Goal: Find specific page/section

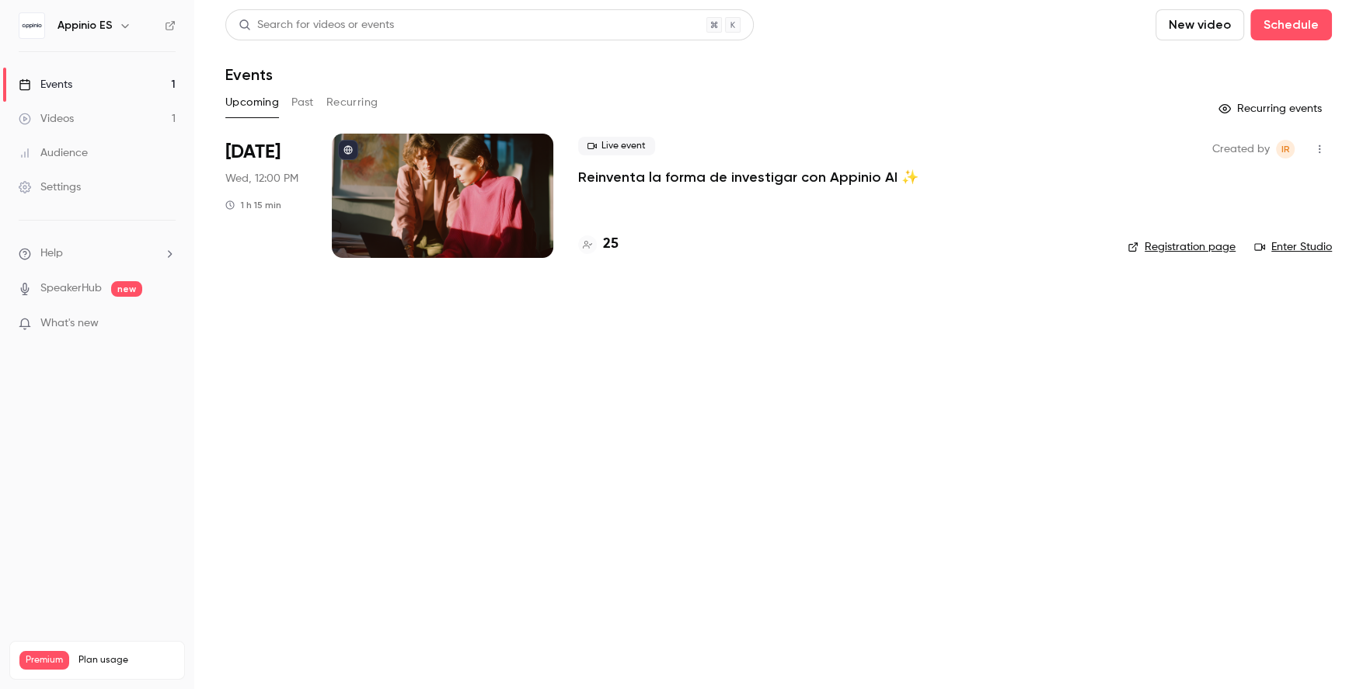
click at [449, 201] on div at bounding box center [443, 196] width 222 height 124
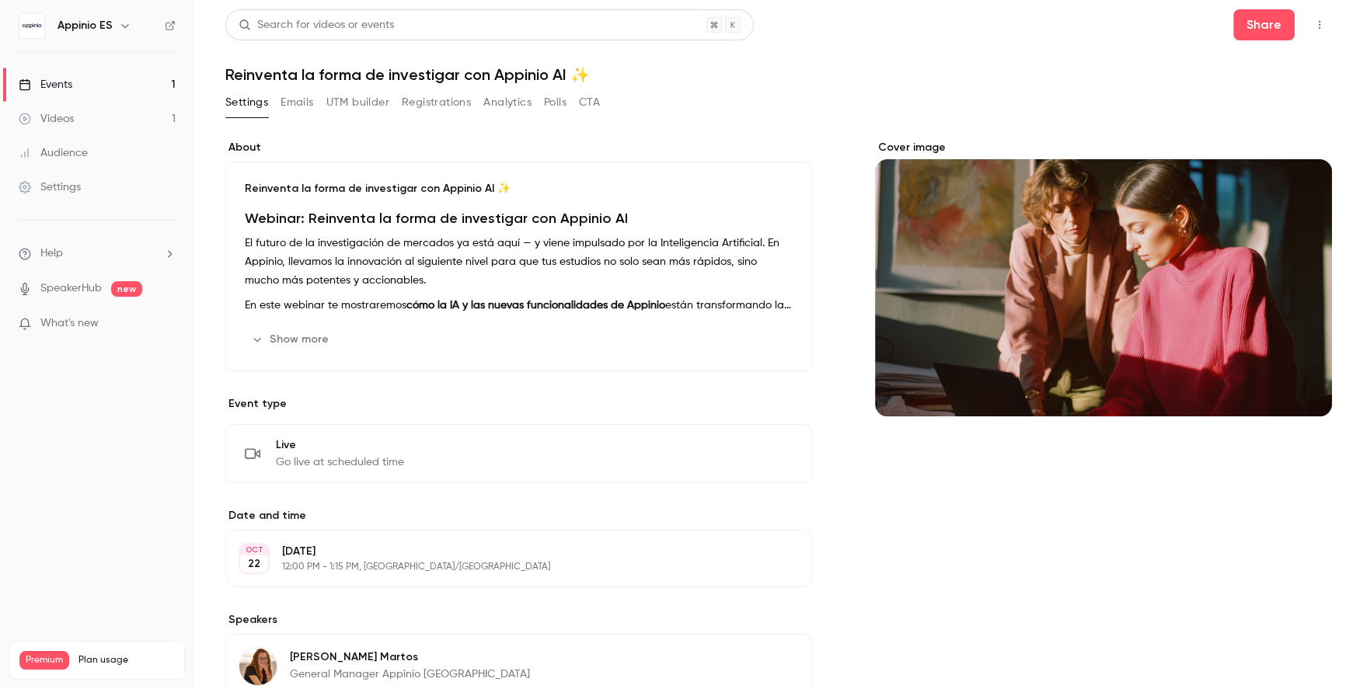
click at [431, 103] on button "Registrations" at bounding box center [436, 102] width 69 height 25
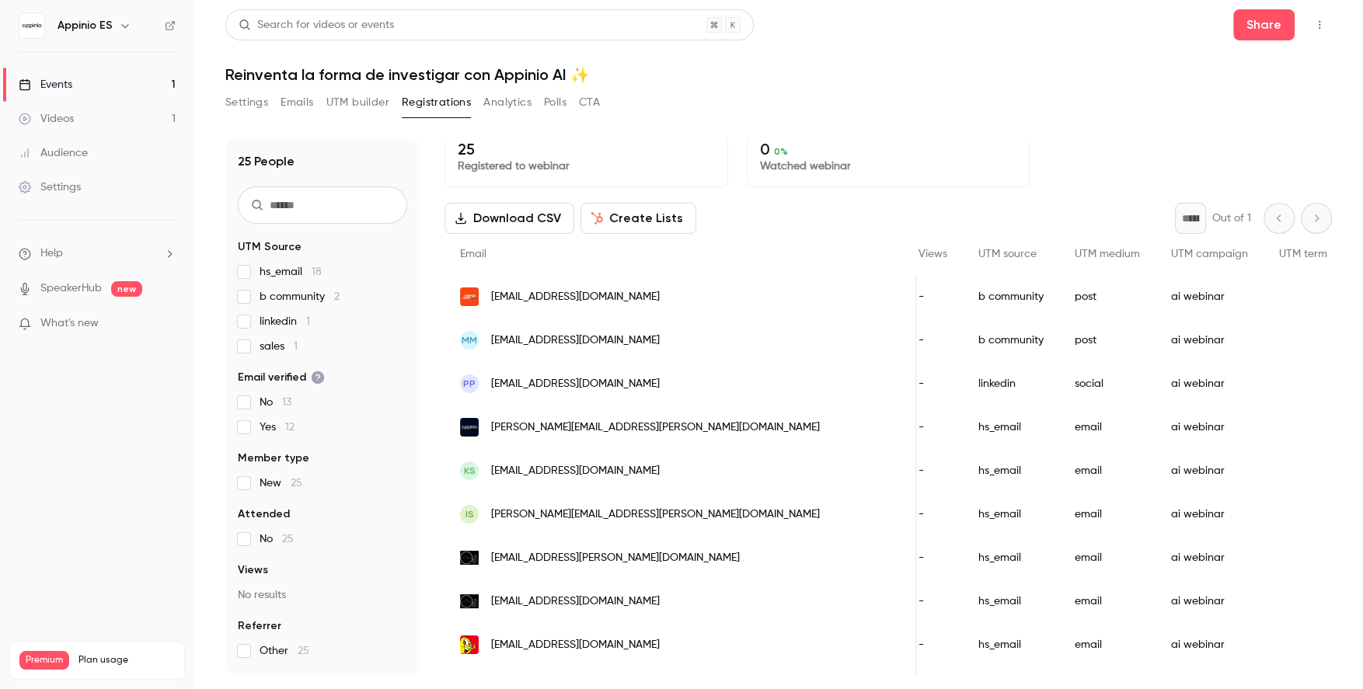
scroll to position [14, 0]
